Goal: Use online tool/utility

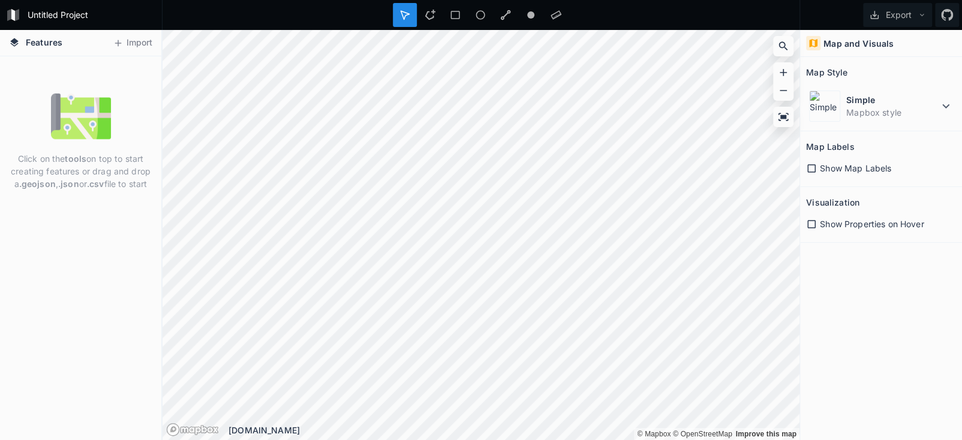
click at [85, 130] on img at bounding box center [81, 116] width 60 height 60
click at [871, 115] on dd "Mapbox style" at bounding box center [892, 112] width 92 height 13
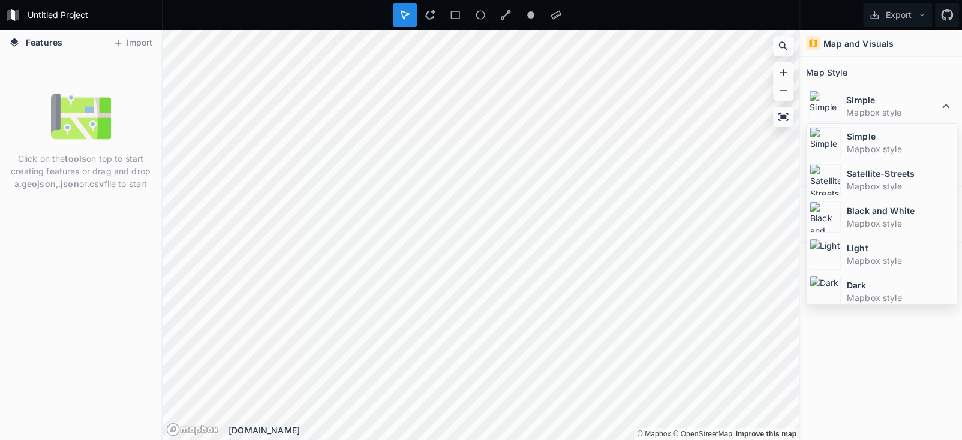
click at [879, 145] on dd "Mapbox style" at bounding box center [900, 149] width 107 height 13
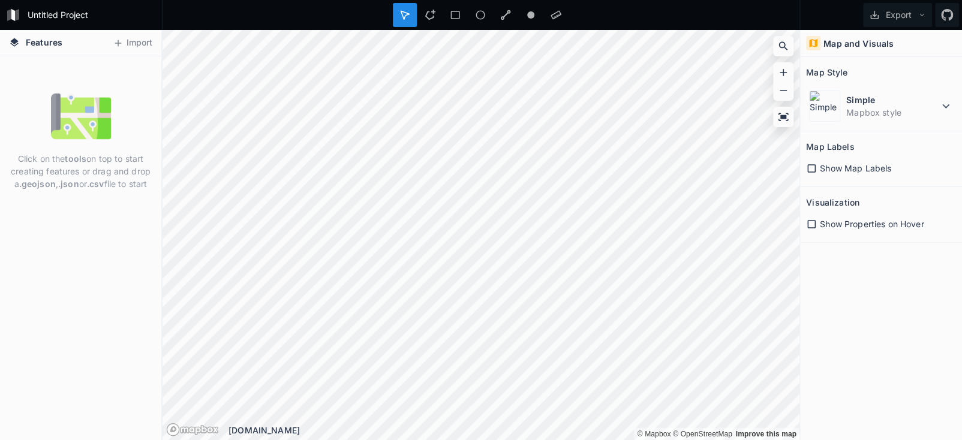
click at [813, 166] on icon at bounding box center [811, 168] width 11 height 11
click at [71, 119] on img at bounding box center [81, 116] width 60 height 60
click at [127, 45] on button "Import" at bounding box center [133, 43] width 52 height 19
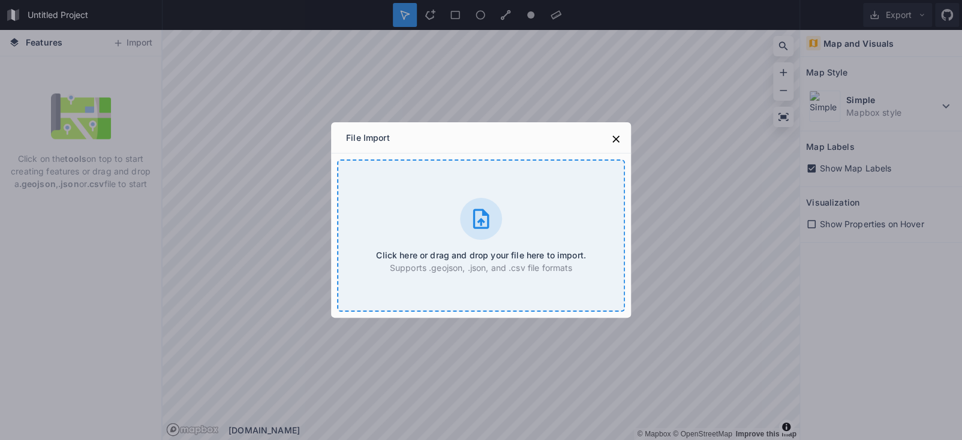
click at [485, 218] on icon at bounding box center [481, 219] width 24 height 24
click at [38, 41] on div "File Import Click here or drag and drop your file here to import. Supports .geo…" at bounding box center [481, 220] width 962 height 440
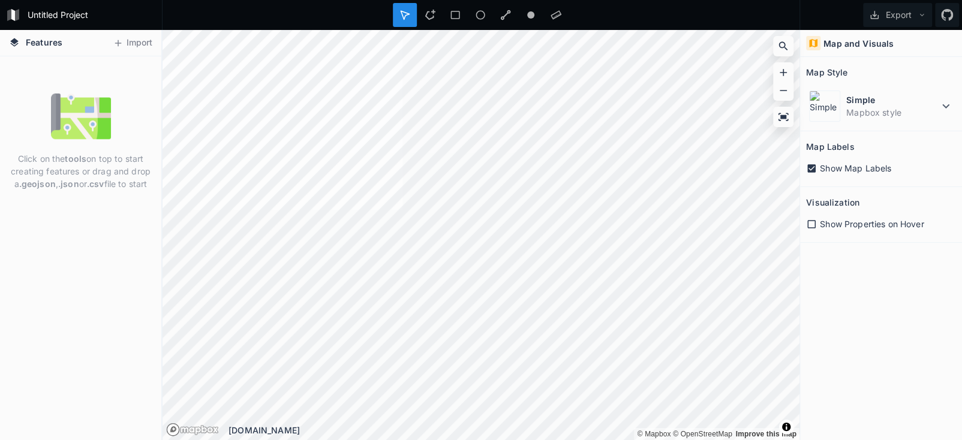
click at [88, 130] on img at bounding box center [81, 116] width 60 height 60
click at [77, 185] on p "Click on the tools on top to start creating features or drag and drop a .geojso…" at bounding box center [80, 171] width 143 height 38
click at [864, 46] on h4 "Map and Visuals" at bounding box center [858, 43] width 70 height 13
click at [425, 14] on icon at bounding box center [430, 15] width 11 height 11
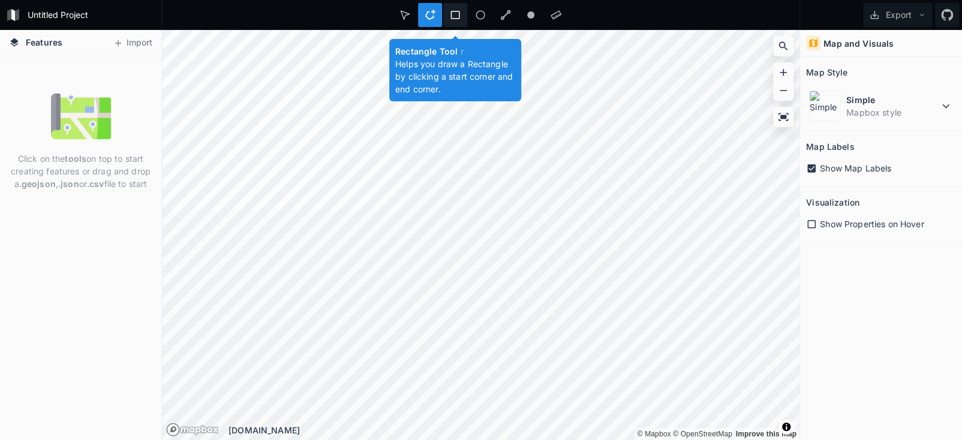
click at [457, 14] on icon at bounding box center [455, 15] width 11 height 11
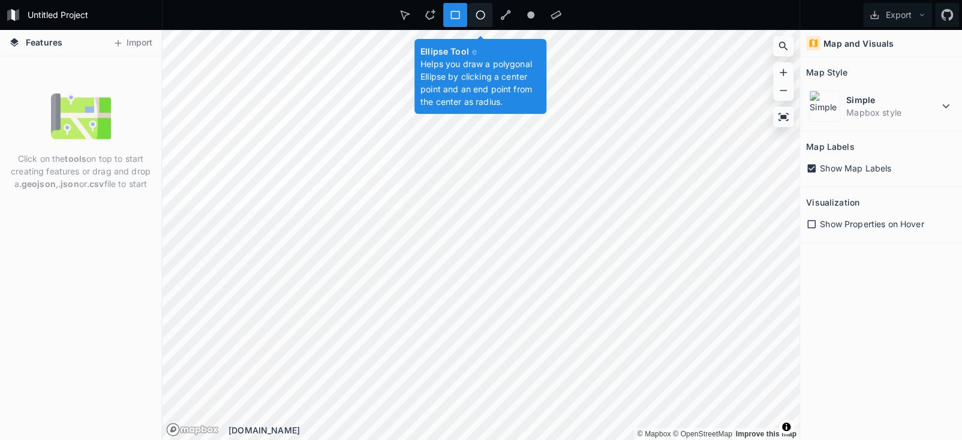
click at [476, 12] on icon at bounding box center [480, 15] width 11 height 11
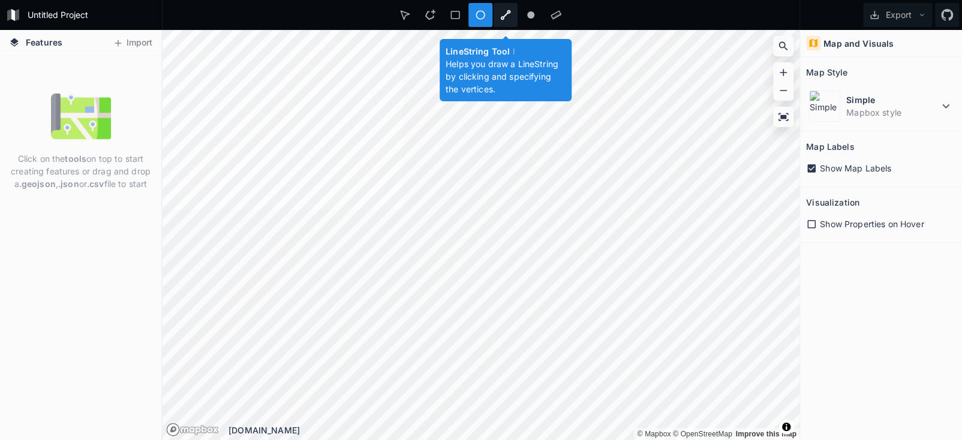
click at [503, 14] on icon at bounding box center [505, 15] width 11 height 11
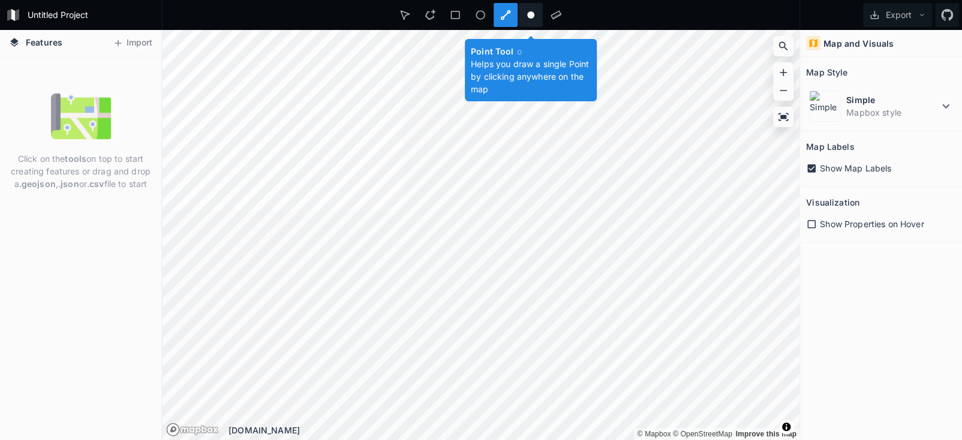
click at [531, 14] on circle at bounding box center [530, 14] width 7 height 7
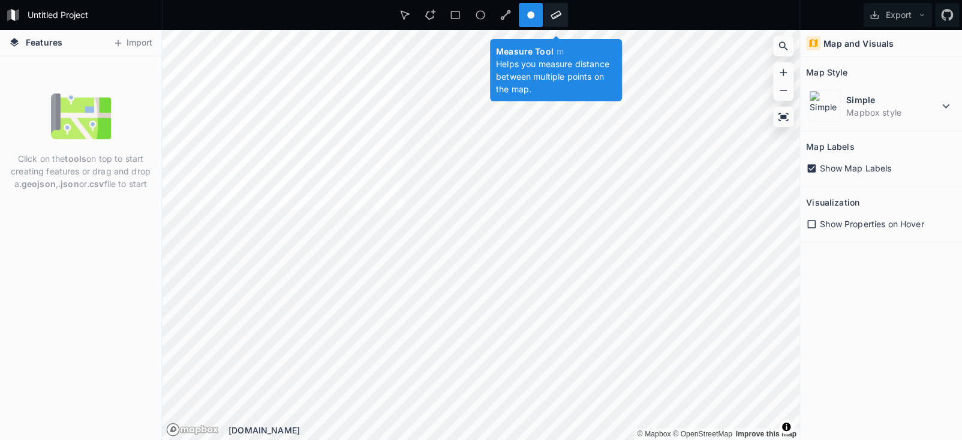
click at [560, 15] on icon at bounding box center [556, 15] width 11 height 9
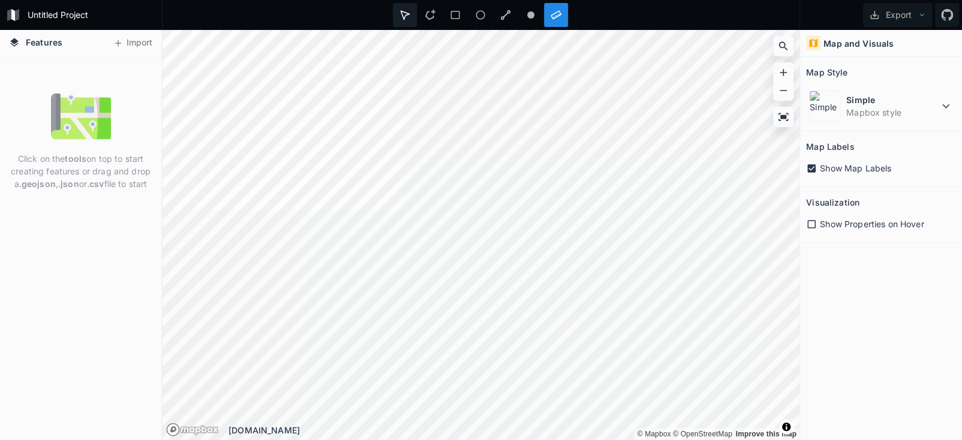
click at [403, 15] on icon at bounding box center [404, 15] width 11 height 11
